Goal: Transaction & Acquisition: Purchase product/service

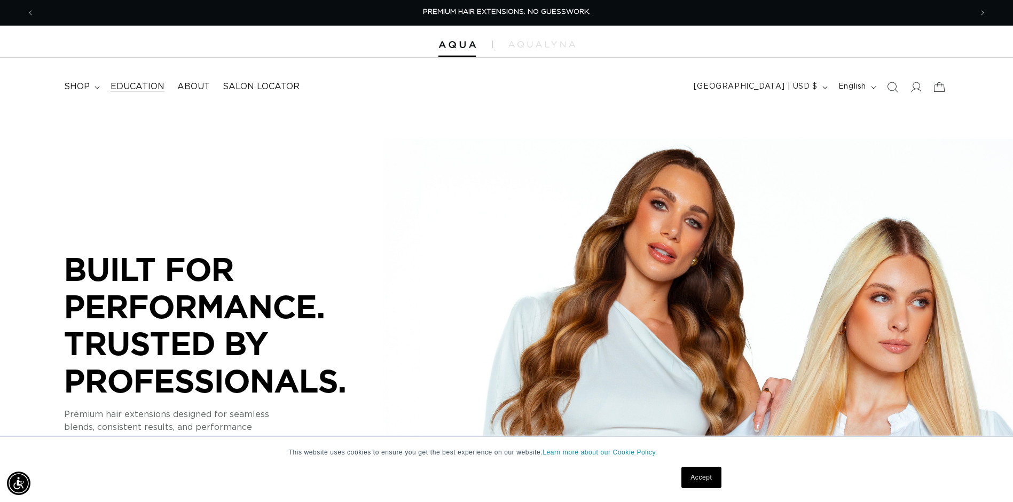
scroll to position [0, 938]
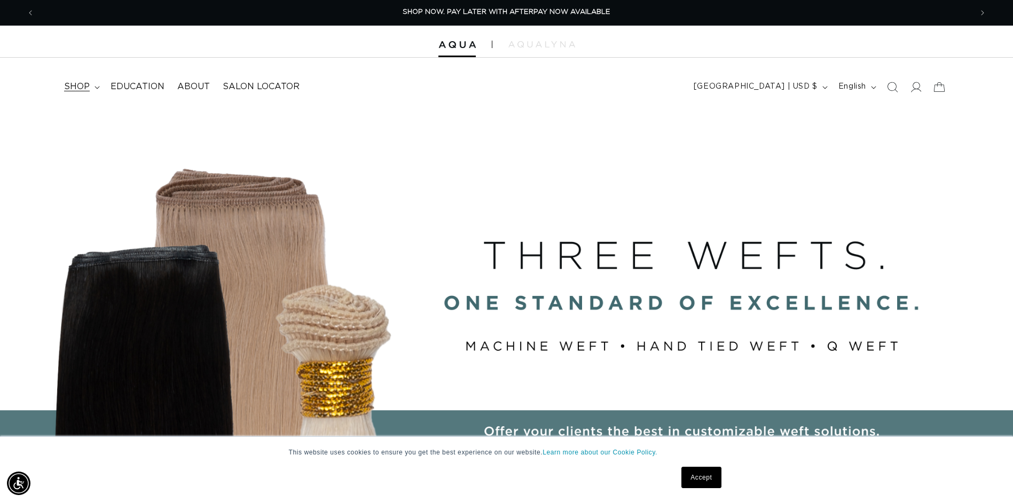
click at [97, 88] on icon at bounding box center [97, 87] width 5 height 3
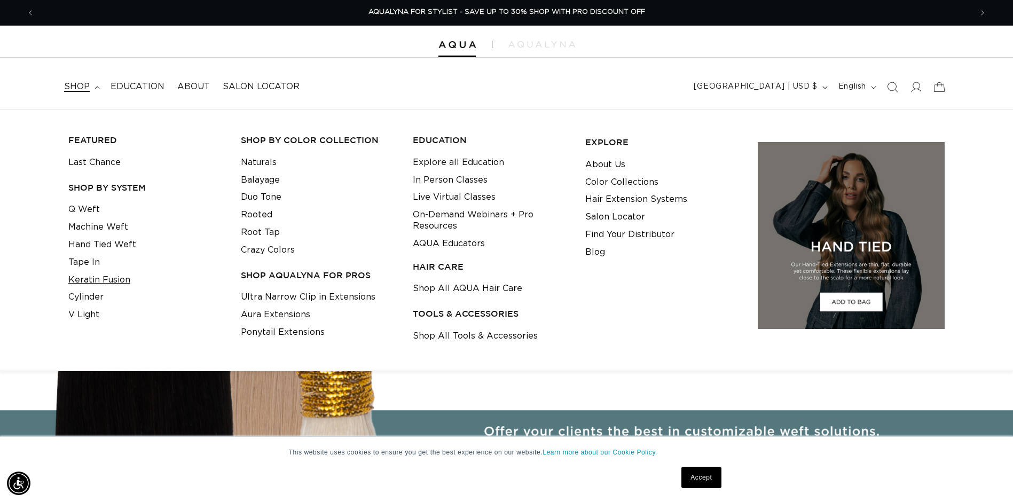
scroll to position [0, 0]
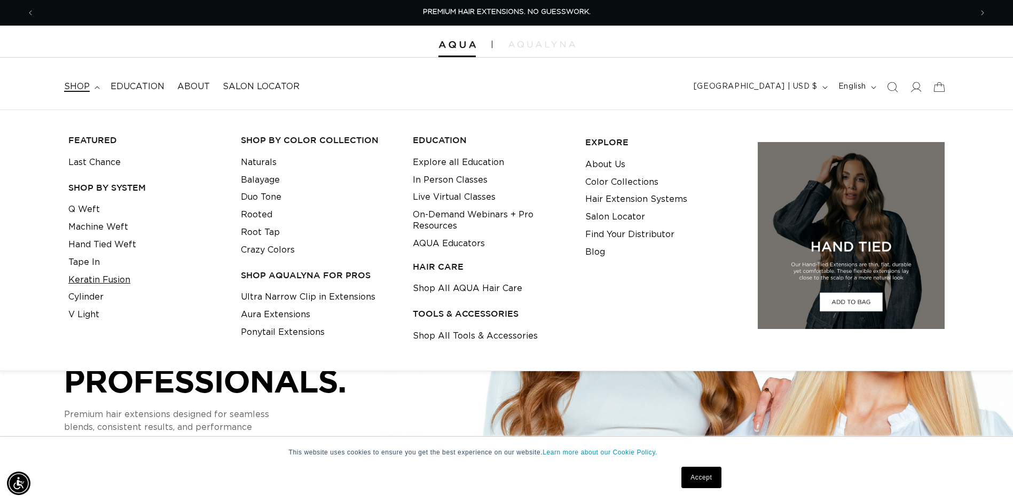
click at [98, 278] on link "Keratin Fusion" at bounding box center [99, 280] width 62 height 18
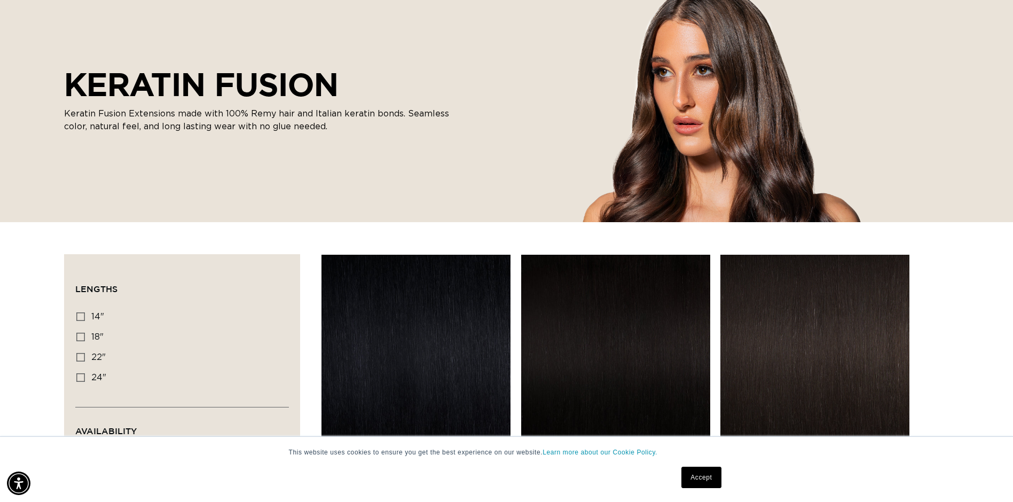
scroll to position [160, 0]
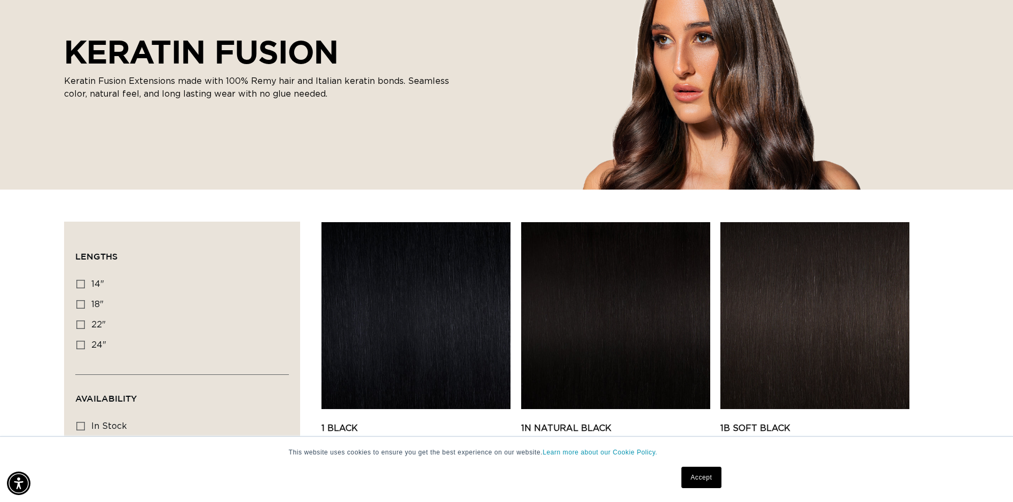
click at [711, 479] on link "Accept" at bounding box center [702, 477] width 40 height 21
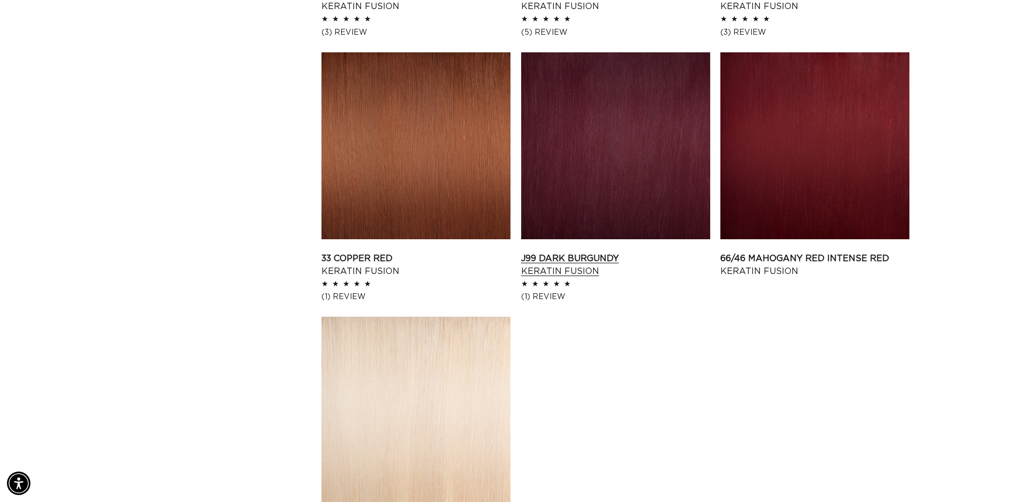
scroll to position [0, 0]
click at [361, 266] on link "33 Copper Red Keratin Fusion" at bounding box center [416, 265] width 189 height 26
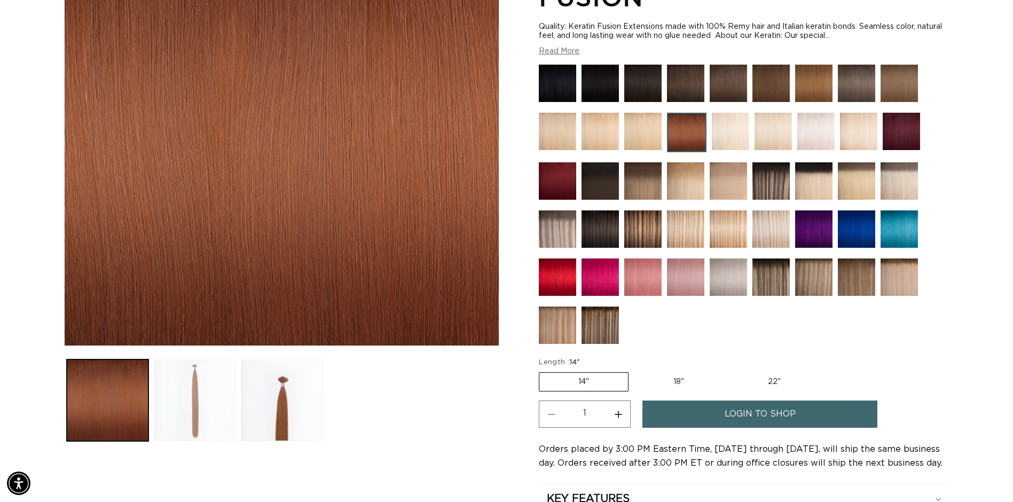
click at [207, 404] on button "Load image 2 in gallery view" at bounding box center [195, 401] width 82 height 82
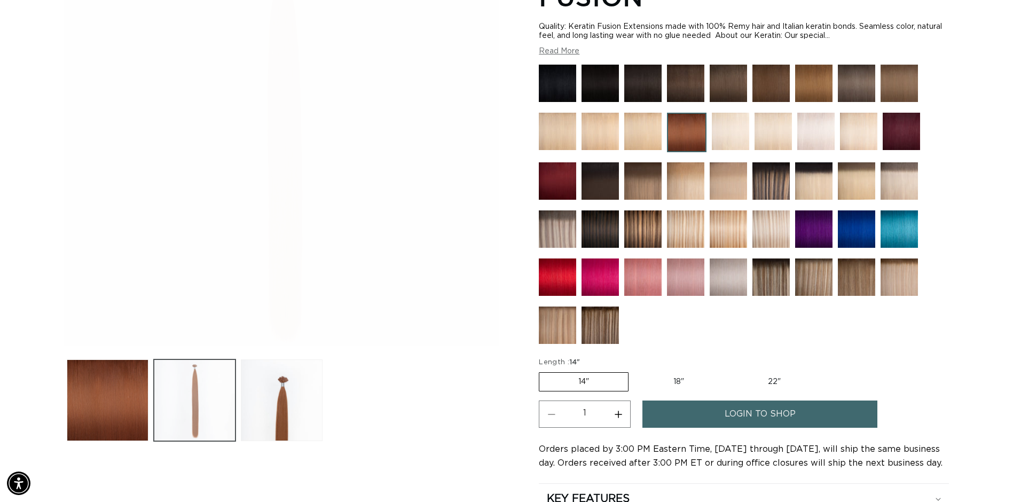
scroll to position [0, 938]
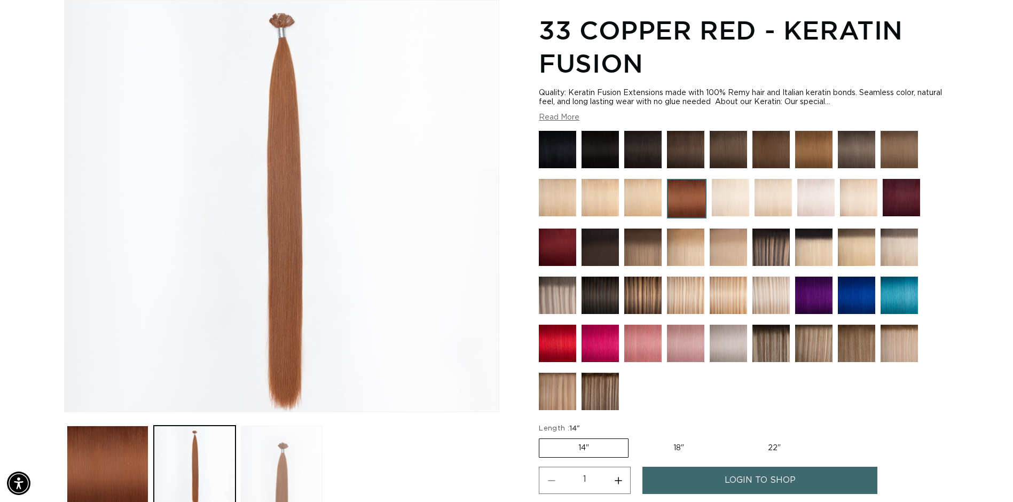
click at [279, 452] on button "Load image 3 in gallery view" at bounding box center [282, 467] width 82 height 82
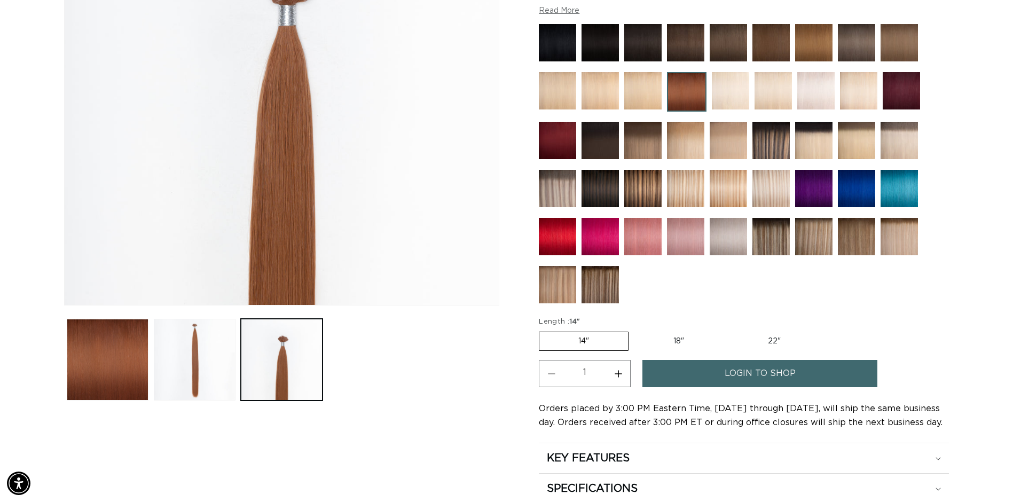
scroll to position [0, 0]
click at [765, 334] on label "22" Variant sold out or unavailable" at bounding box center [774, 341] width 91 height 18
click at [729, 330] on input "22" Variant sold out or unavailable" at bounding box center [729, 330] width 1 height 1
radio input "true"
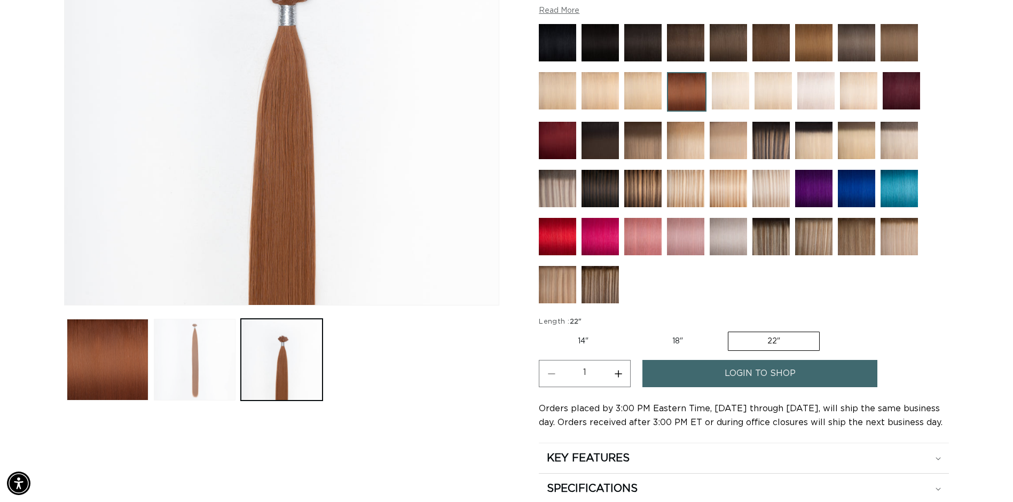
click at [185, 361] on button "Load image 2 in gallery view" at bounding box center [195, 360] width 82 height 82
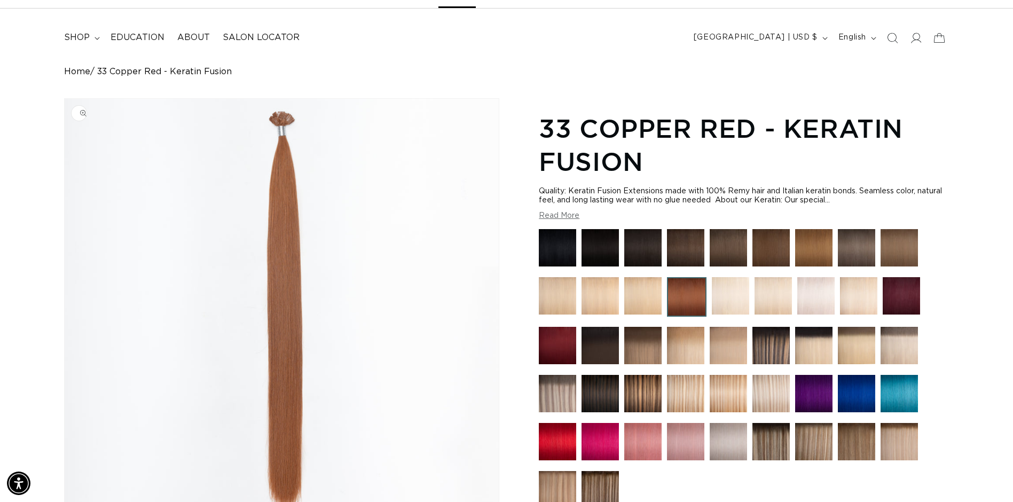
scroll to position [0, 938]
